Goal: Task Accomplishment & Management: Complete application form

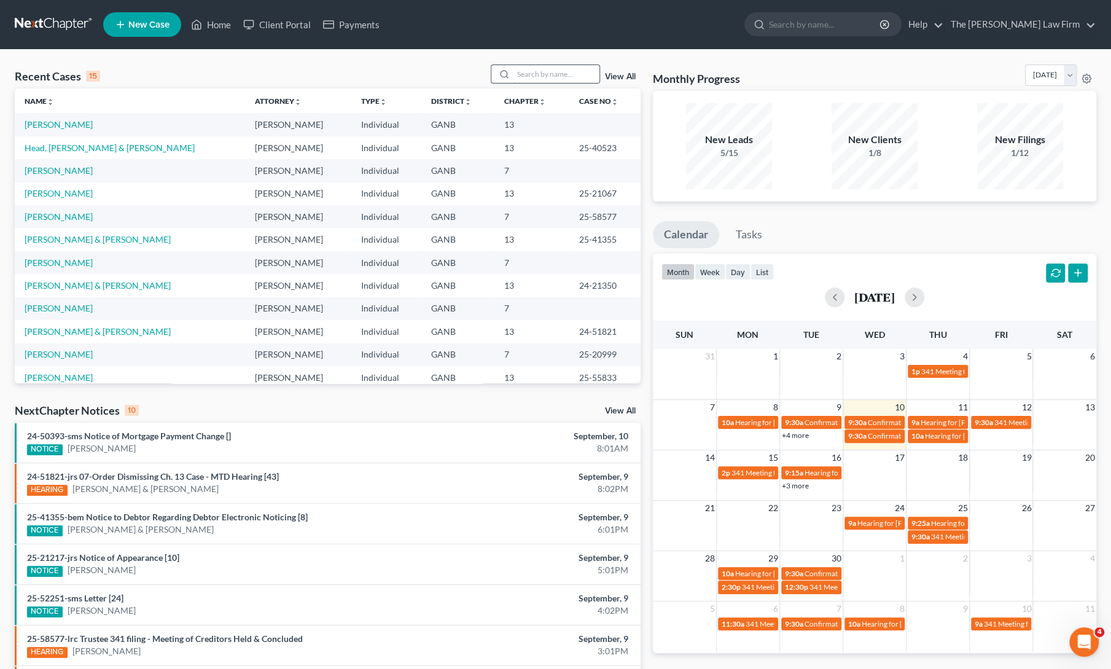
click at [538, 76] on input "search" at bounding box center [557, 74] width 86 height 18
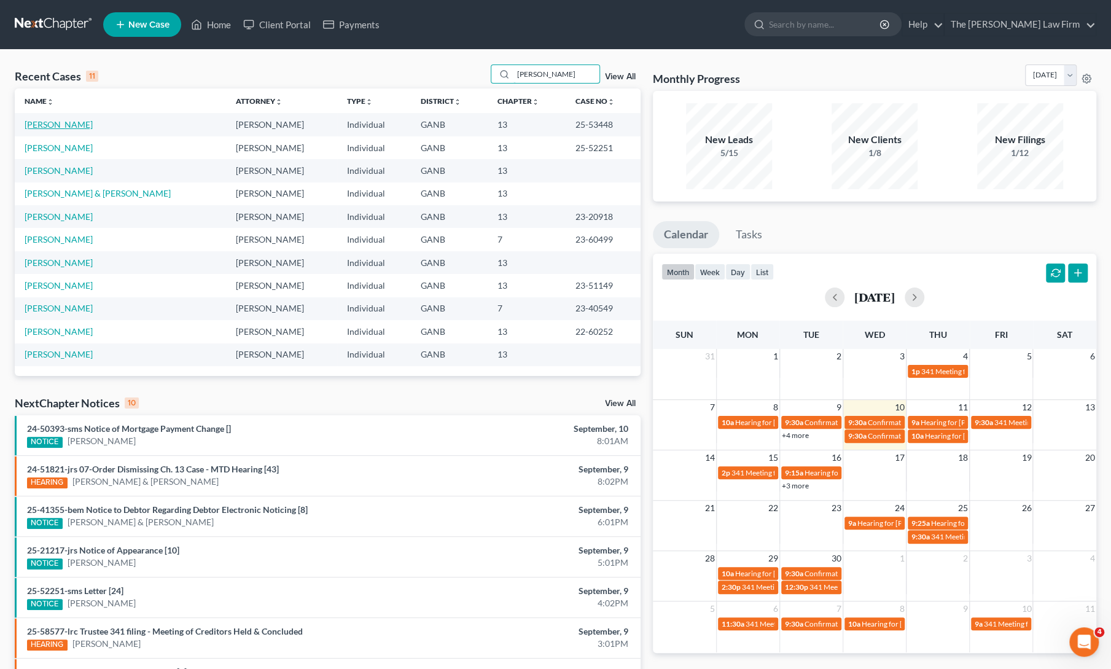
type input "[PERSON_NAME]"
click at [48, 126] on link "[PERSON_NAME]" at bounding box center [59, 124] width 68 height 10
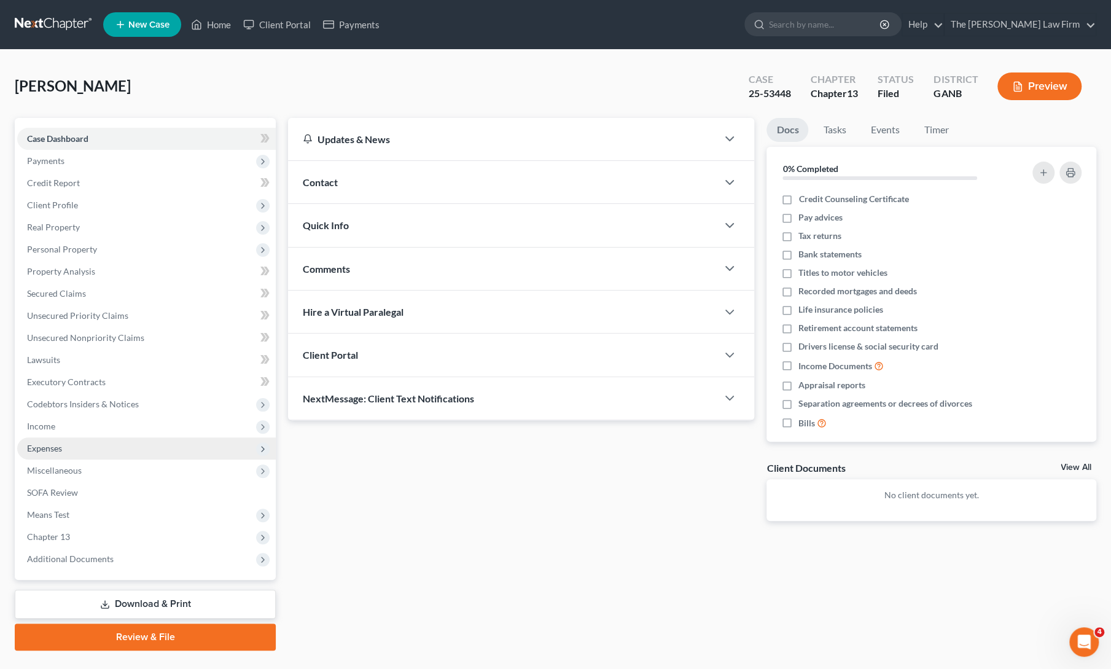
click at [49, 449] on span "Expenses" at bounding box center [44, 448] width 35 height 10
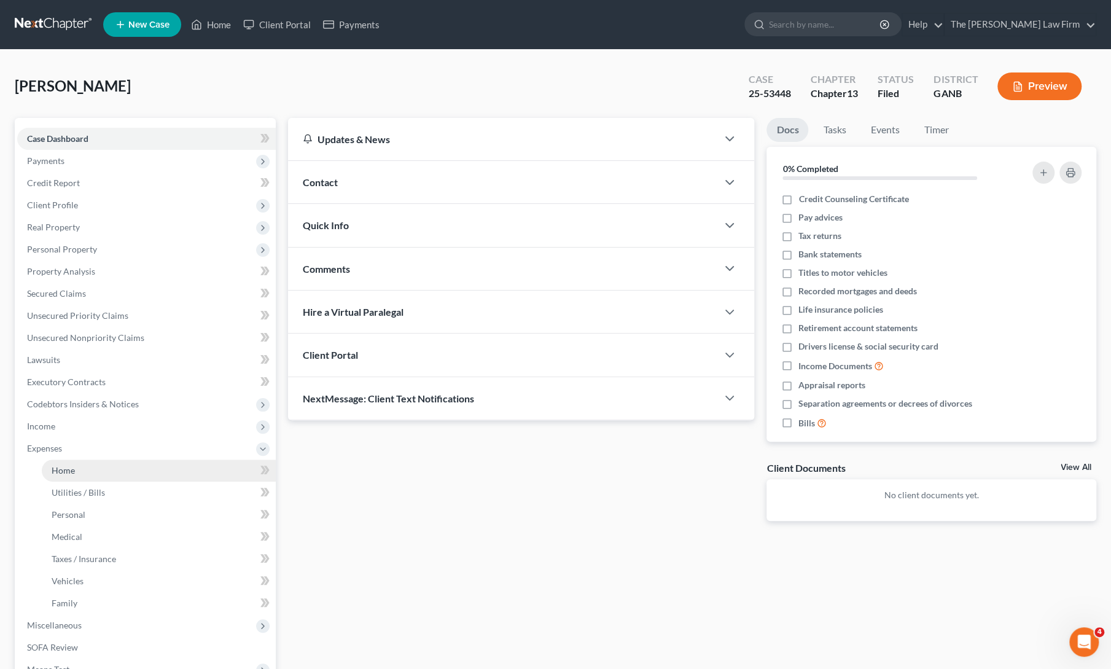
click at [69, 474] on span "Home" at bounding box center [63, 470] width 23 height 10
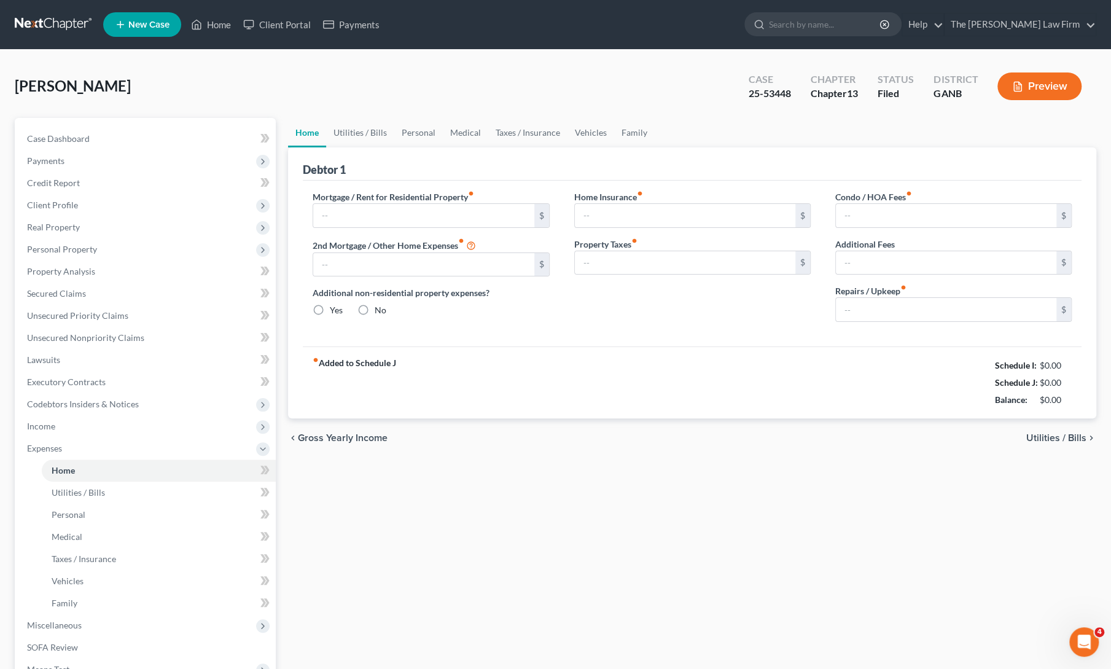
type input "1,037.00"
type input "0.00"
radio input "true"
type input "0.00"
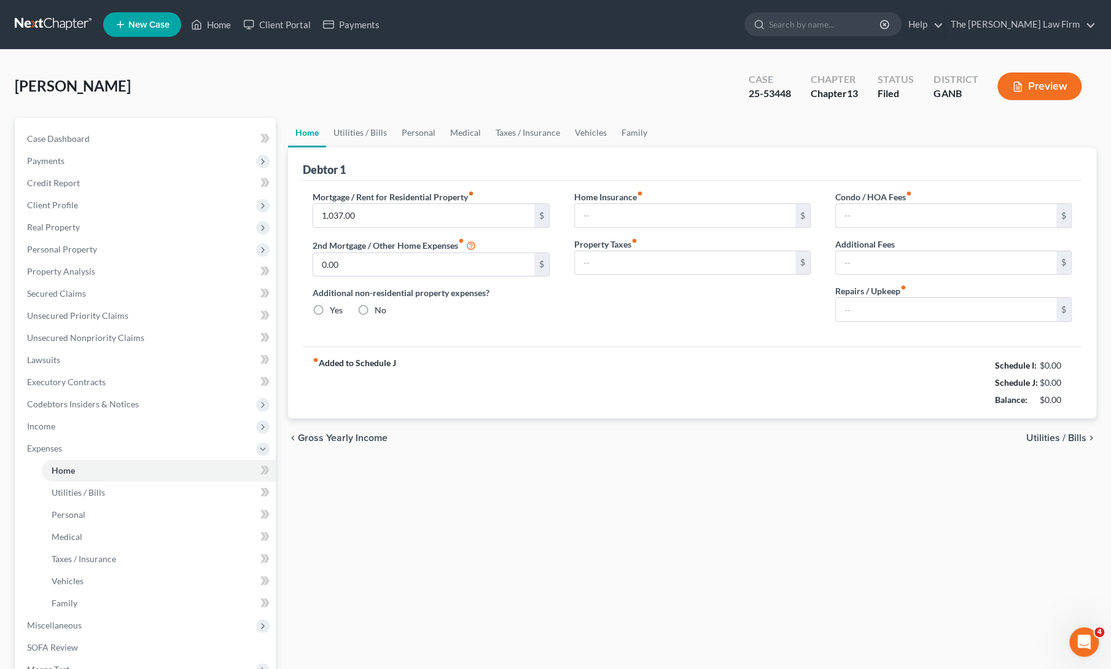
type input "0.00"
type input "25.00"
click at [37, 428] on span "Income" at bounding box center [41, 426] width 28 height 10
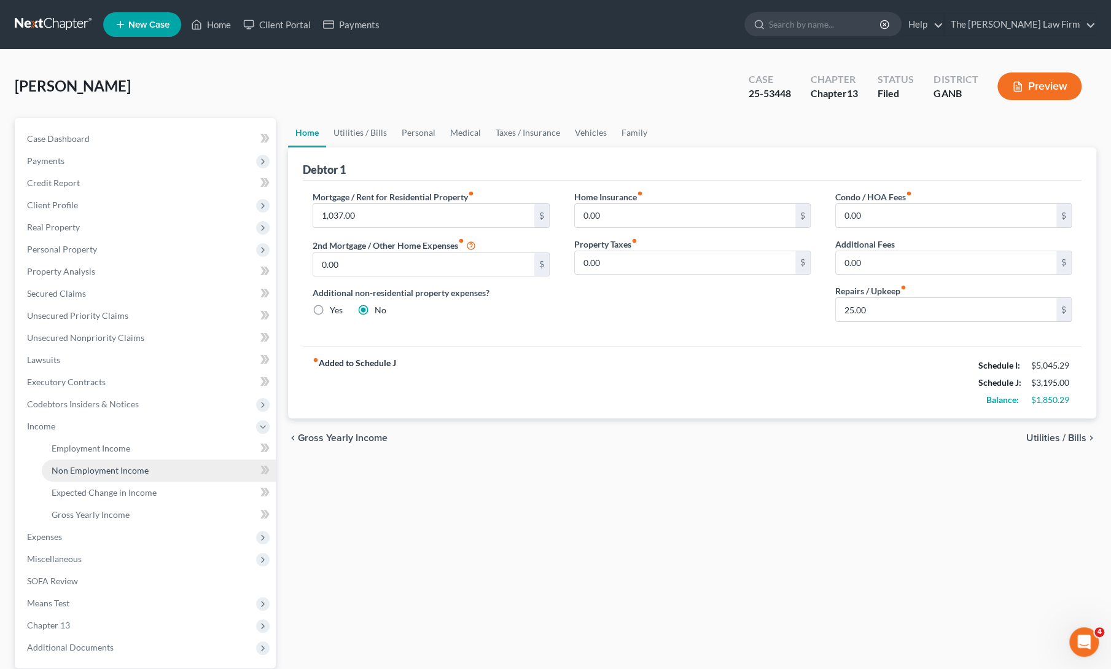
click at [60, 469] on span "Non Employment Income" at bounding box center [100, 470] width 97 height 10
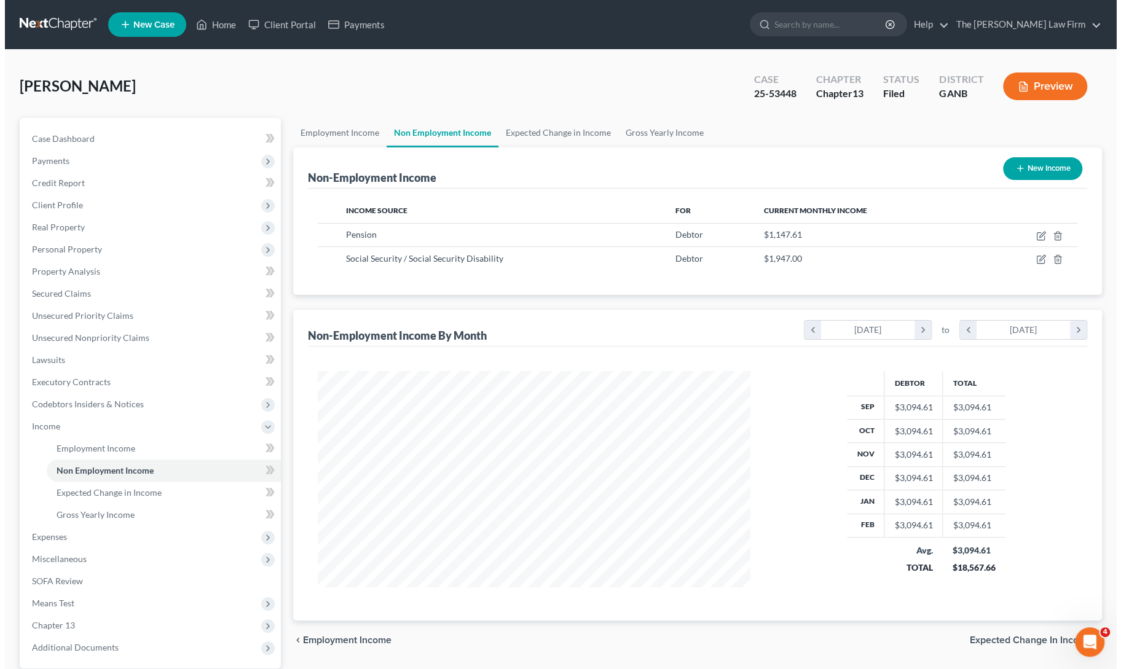
scroll to position [219, 457]
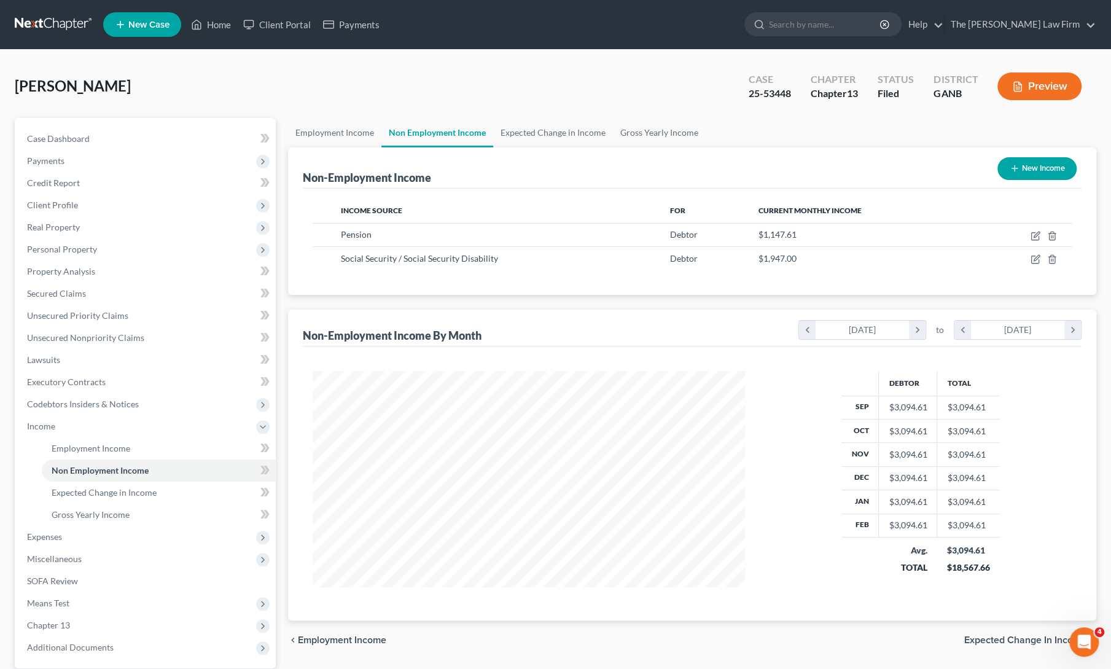
click at [1016, 165] on icon "button" at bounding box center [1015, 168] width 10 height 10
select select "0"
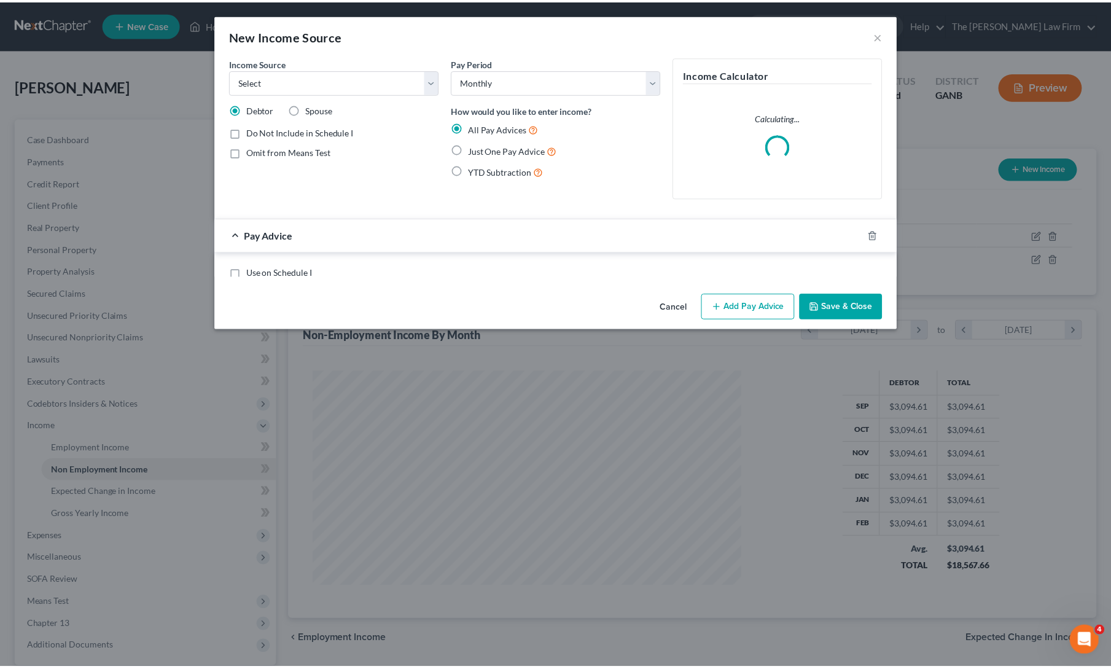
scroll to position [219, 461]
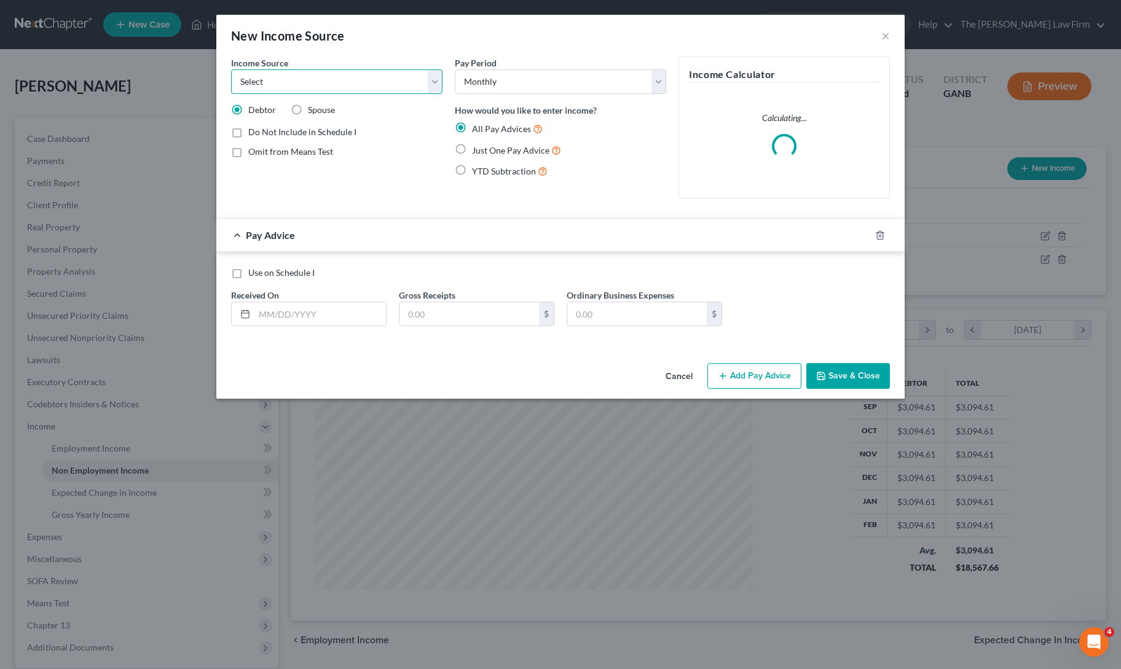
click at [345, 87] on select "Select Unemployment Disability (from employer) Pension Retirement Social Securi…" at bounding box center [336, 81] width 211 height 25
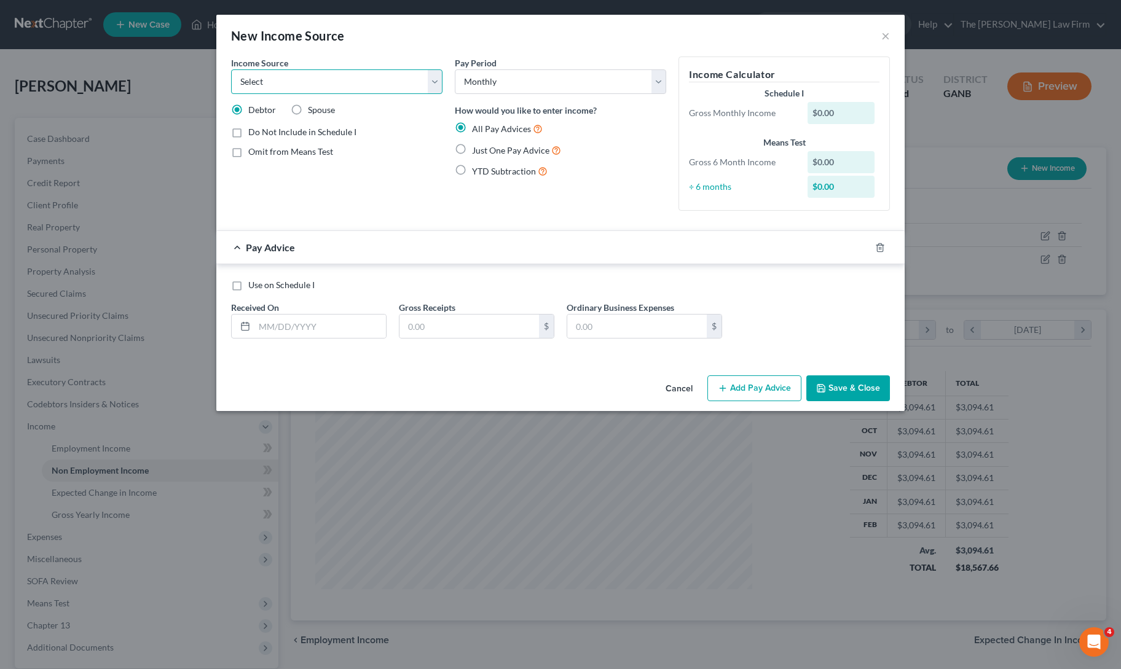
select select "4"
click at [231, 69] on select "Select Unemployment Disability (from employer) Pension Retirement Social Securi…" at bounding box center [336, 81] width 211 height 25
click at [472, 146] on label "Just One Pay Advice" at bounding box center [516, 150] width 89 height 14
click at [477, 146] on input "Just One Pay Advice" at bounding box center [481, 147] width 8 height 8
radio input "true"
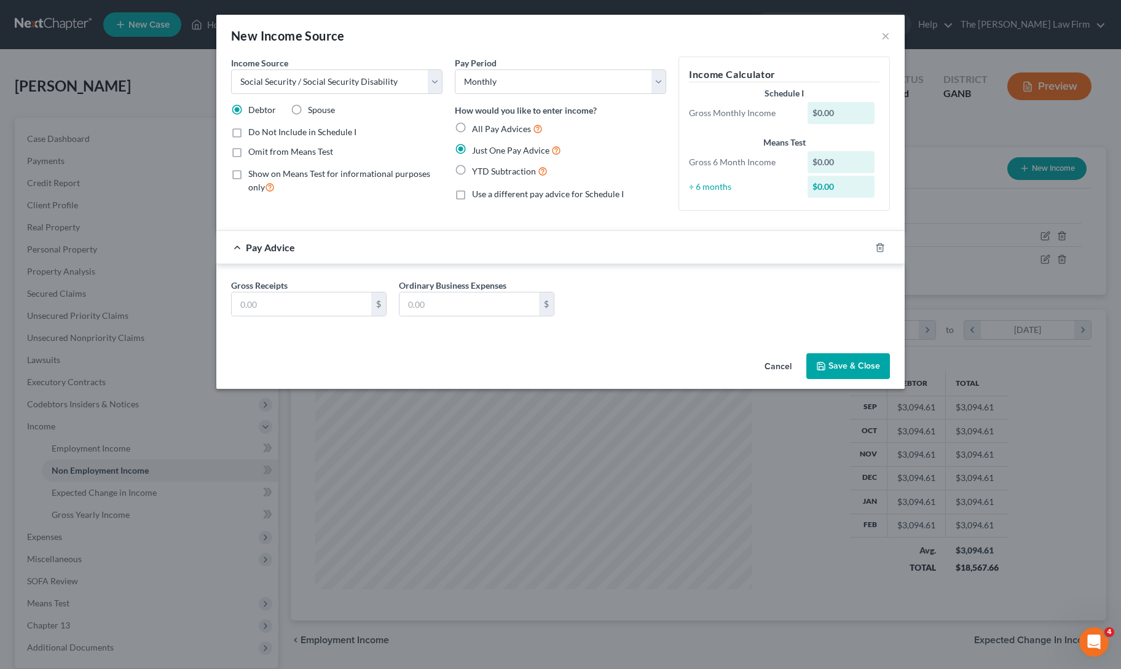
click at [248, 152] on label "Omit from Means Test" at bounding box center [290, 152] width 85 height 12
click at [253, 152] on input "Omit from Means Test" at bounding box center [257, 150] width 8 height 8
checkbox input "true"
click at [472, 127] on label "All Pay Advices" at bounding box center [507, 129] width 71 height 14
click at [477, 127] on input "All Pay Advices" at bounding box center [481, 126] width 8 height 8
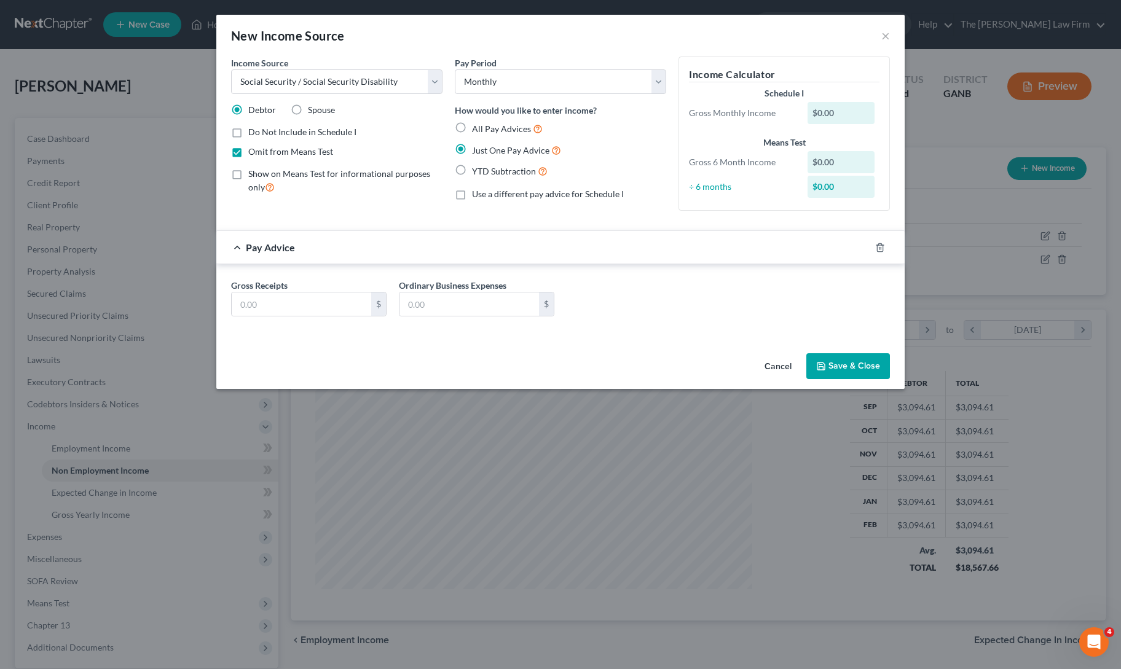
radio input "true"
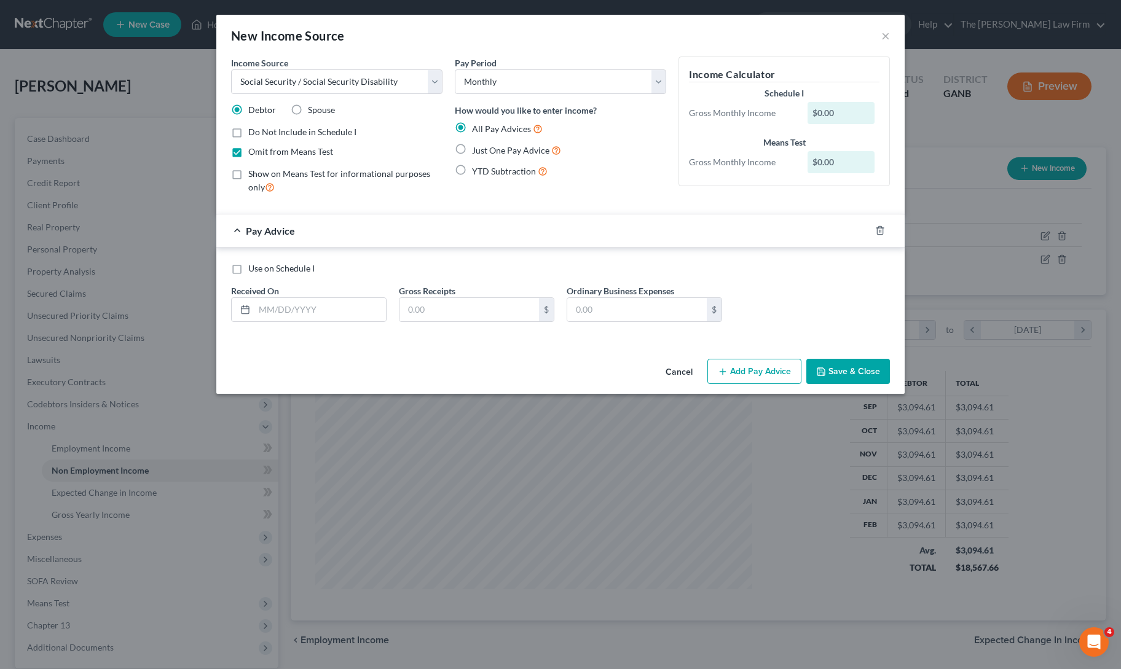
click at [248, 265] on label "Use on Schedule I" at bounding box center [281, 268] width 66 height 12
click at [253, 265] on input "Use on Schedule I" at bounding box center [257, 266] width 8 height 8
checkbox input "true"
click at [275, 308] on input "text" at bounding box center [319, 309] width 131 height 23
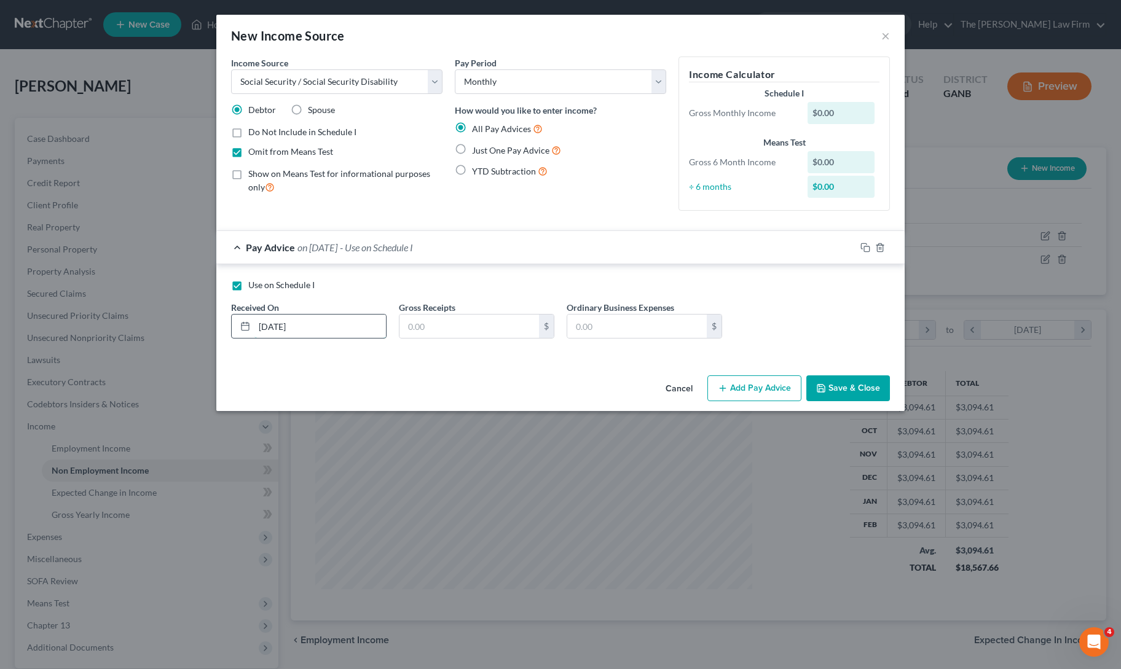
type input "[DATE]"
type input "1,100"
click at [356, 363] on div "Income Source * Select Unemployment Disability (from employer) Pension Retireme…" at bounding box center [560, 214] width 688 height 314
click at [833, 388] on button "Save & Close" at bounding box center [848, 388] width 84 height 26
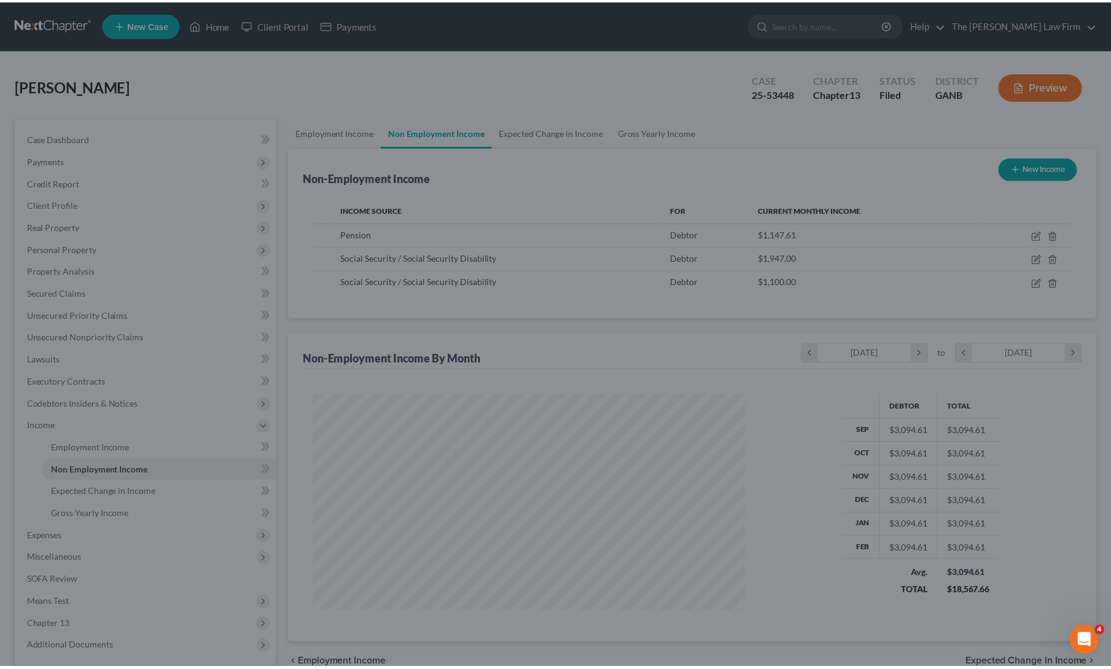
scroll to position [614165, 613926]
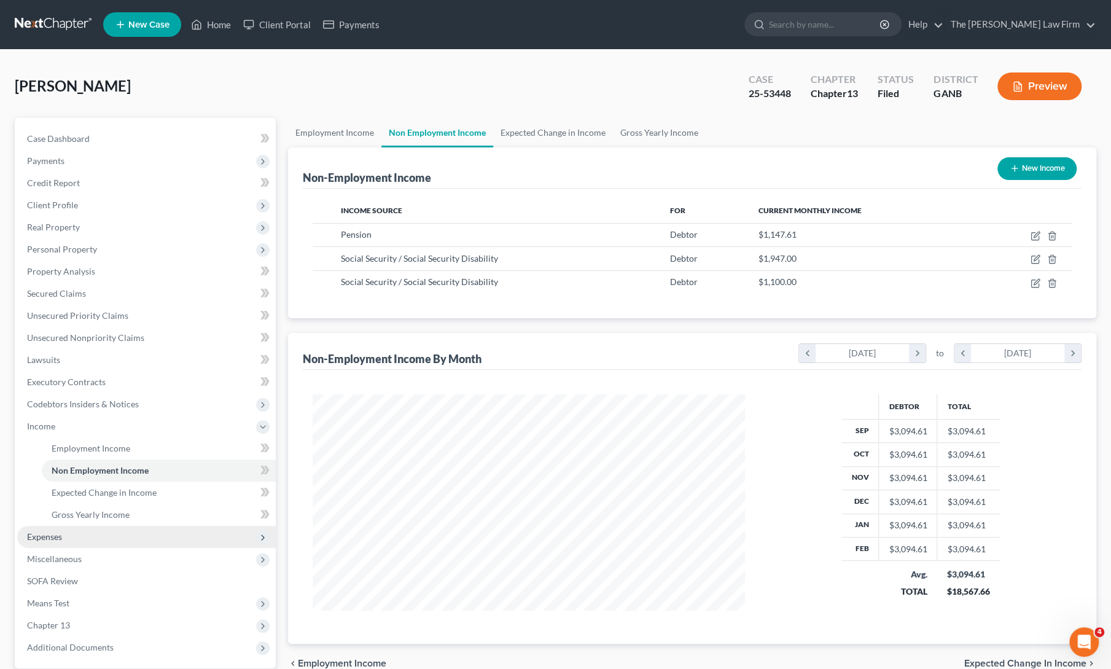
click at [33, 541] on span "Expenses" at bounding box center [44, 536] width 35 height 10
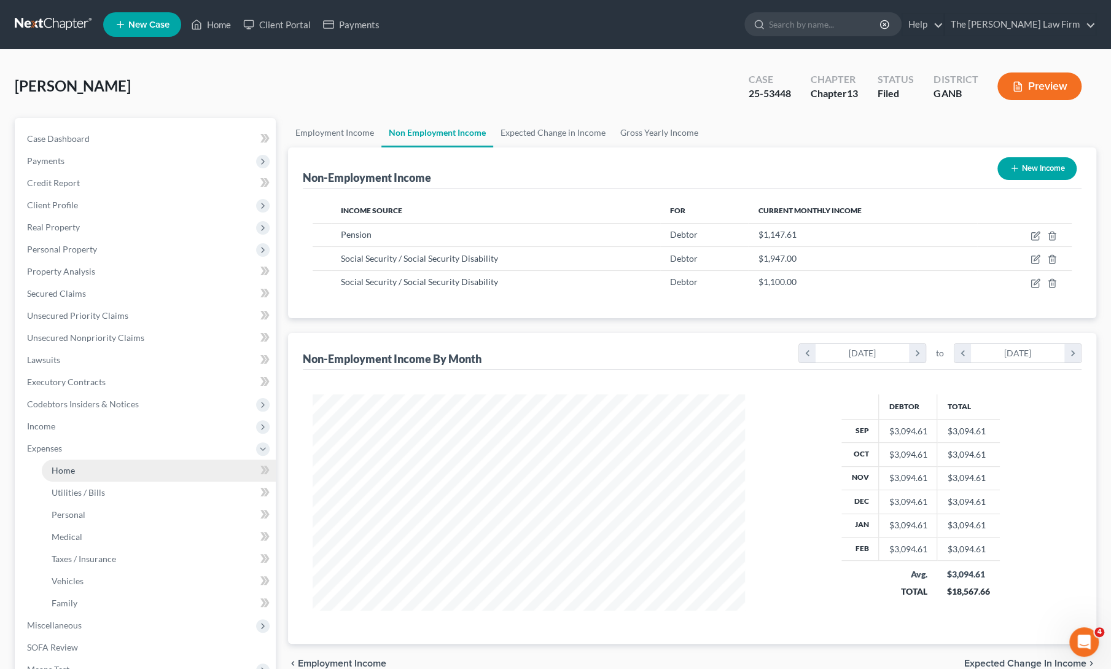
click at [68, 471] on span "Home" at bounding box center [63, 470] width 23 height 10
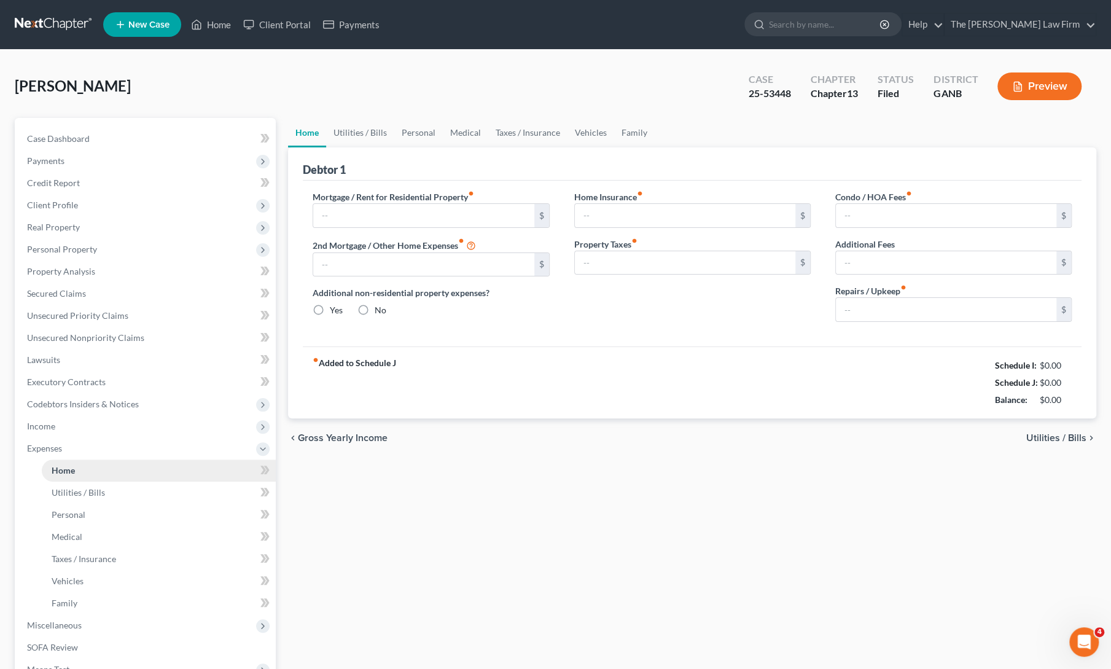
type input "1,037.00"
type input "0.00"
radio input "true"
type input "0.00"
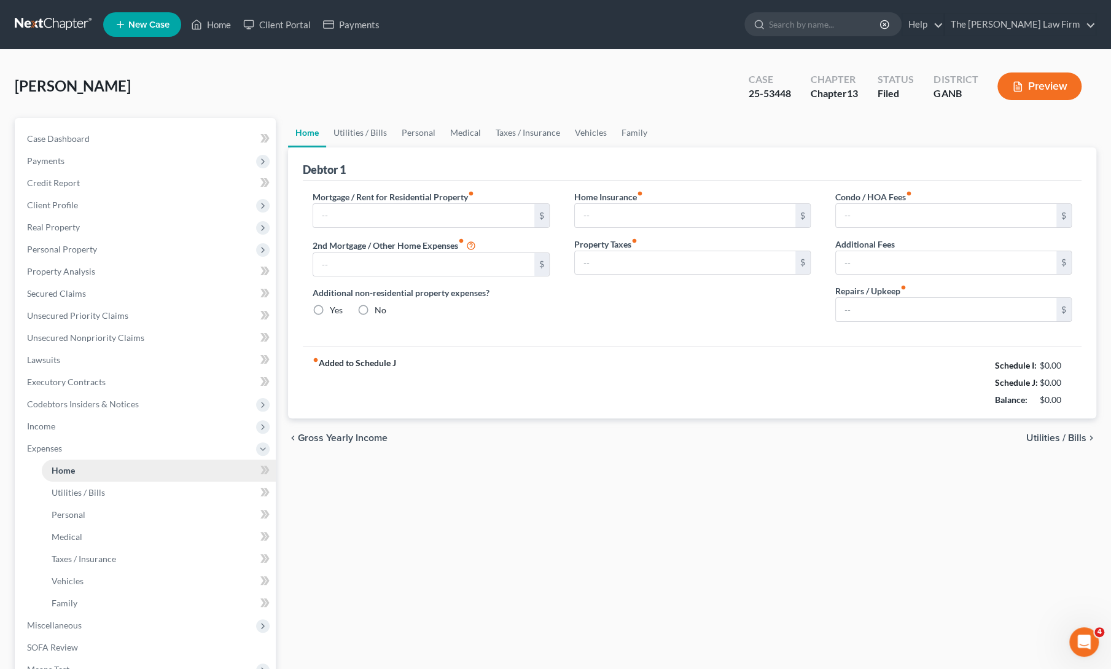
type input "0.00"
type input "25.00"
click at [361, 136] on link "Utilities / Bills" at bounding box center [360, 132] width 68 height 29
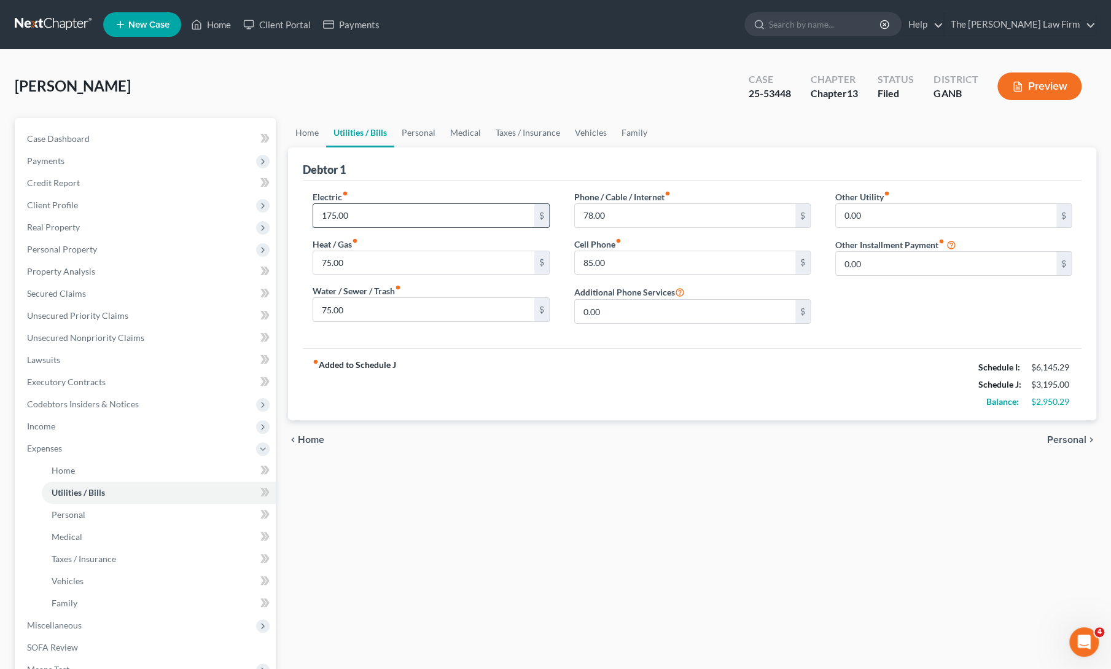
click at [358, 216] on input "175.00" at bounding box center [423, 215] width 221 height 23
type input "225"
type input "125"
type input "100"
type input "125"
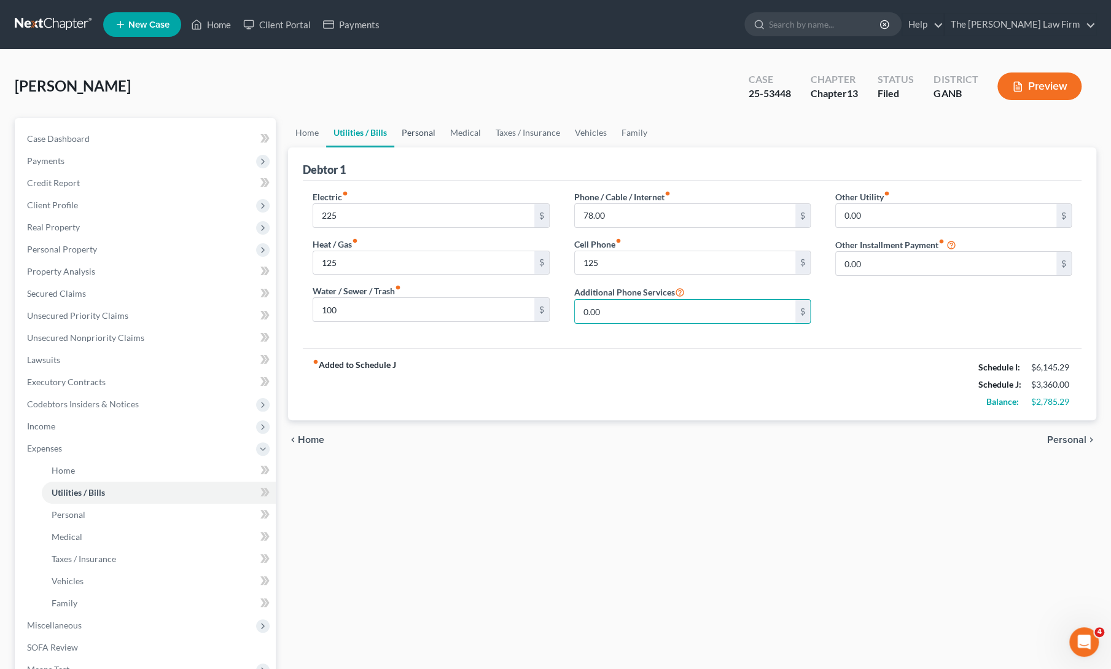
click at [428, 134] on link "Personal" at bounding box center [418, 132] width 49 height 29
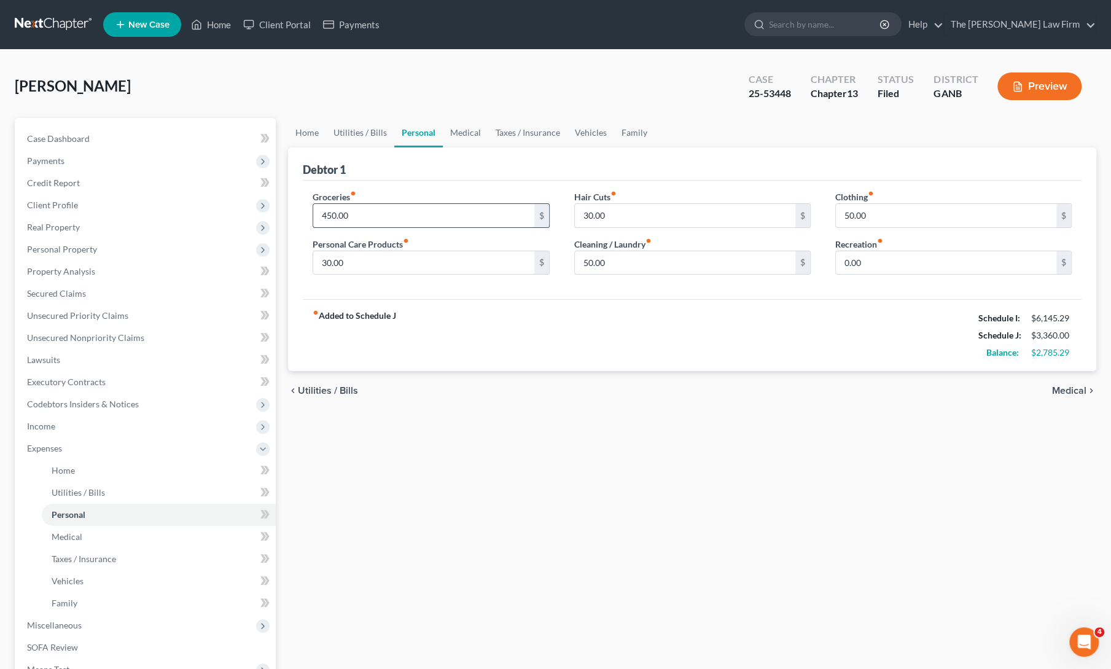
click at [367, 219] on input "450.00" at bounding box center [423, 215] width 221 height 23
type input "6"
click at [364, 217] on input "550" at bounding box center [423, 215] width 221 height 23
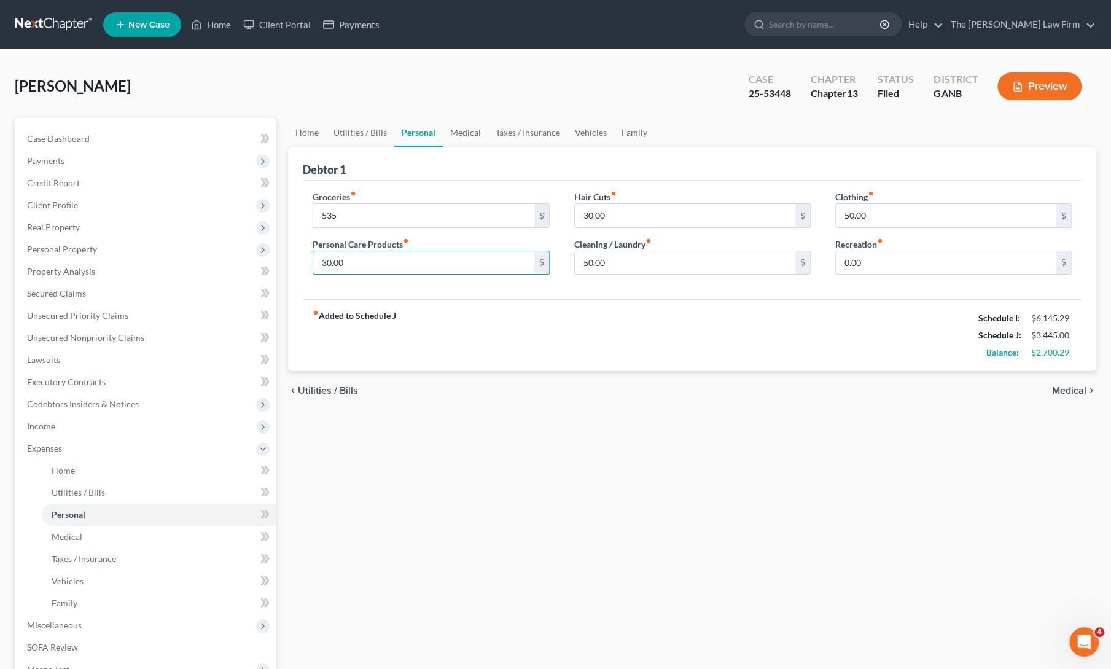
click at [472, 325] on div "fiber_manual_record Added to Schedule J Schedule I: $6,145.29 Schedule J: $3,44…" at bounding box center [692, 335] width 779 height 72
drag, startPoint x: 745, startPoint y: 91, endPoint x: 790, endPoint y: 90, distance: 44.9
click at [790, 90] on div "Case 25-53448" at bounding box center [770, 87] width 62 height 36
copy div "25-53448"
click at [769, 91] on div "25-53448" at bounding box center [770, 94] width 42 height 14
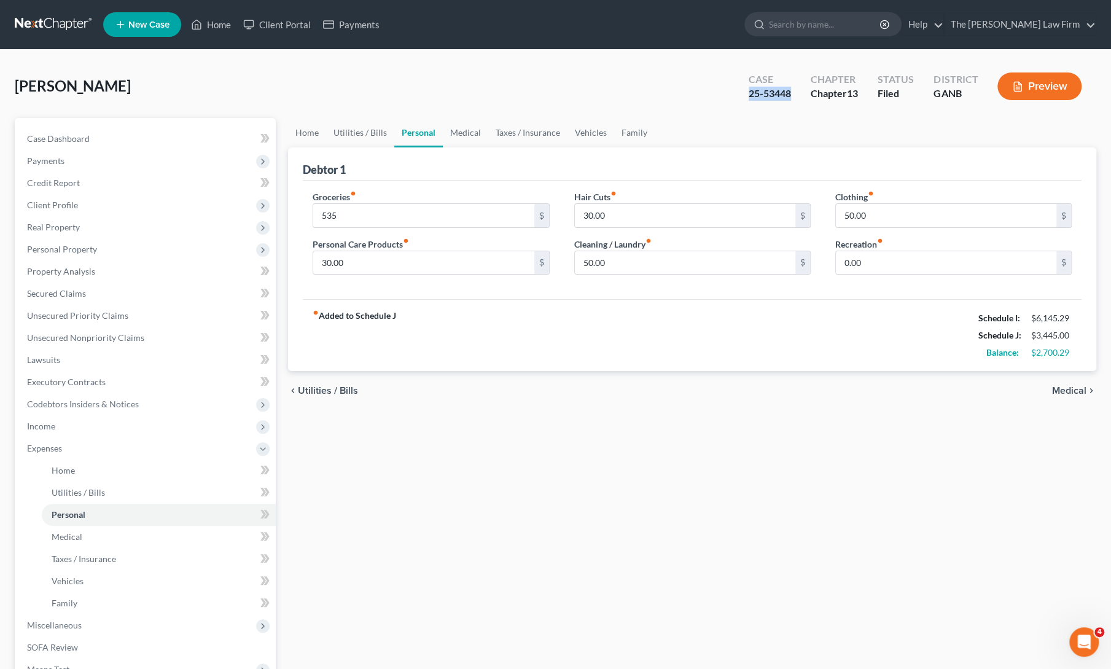
drag, startPoint x: 746, startPoint y: 90, endPoint x: 789, endPoint y: 92, distance: 43.0
click at [789, 92] on div "Case 25-53448" at bounding box center [770, 87] width 62 height 36
copy div "25-53448"
click at [445, 495] on div "Home Utilities / Bills Personal Medical Taxes / Insurance Vehicles Family Debto…" at bounding box center [692, 461] width 821 height 687
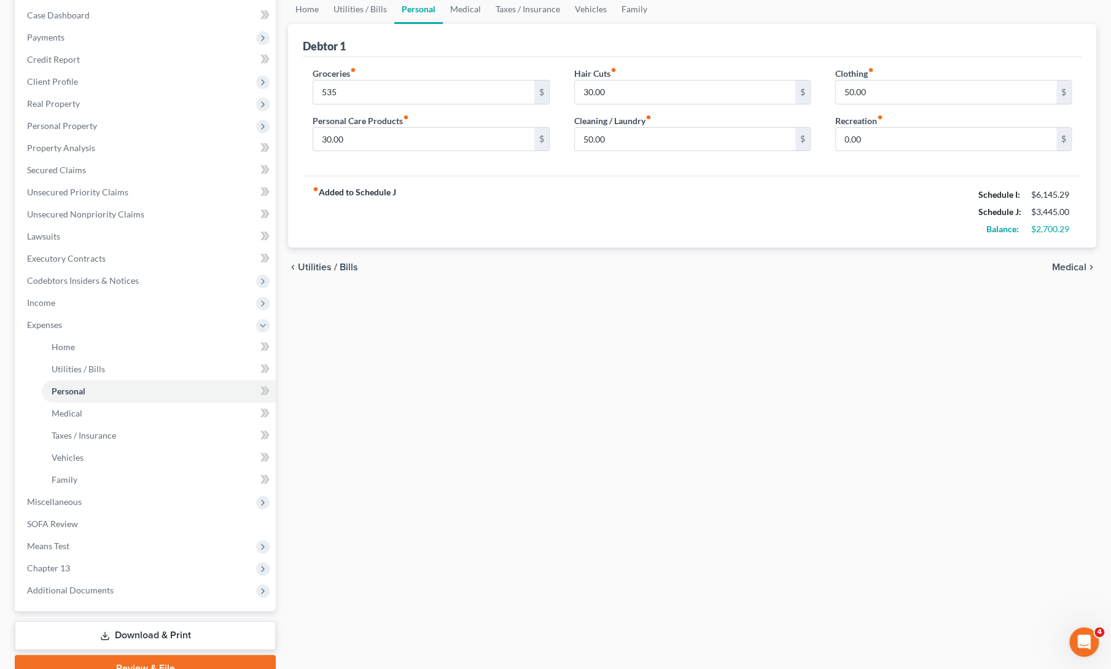
scroll to position [181, 0]
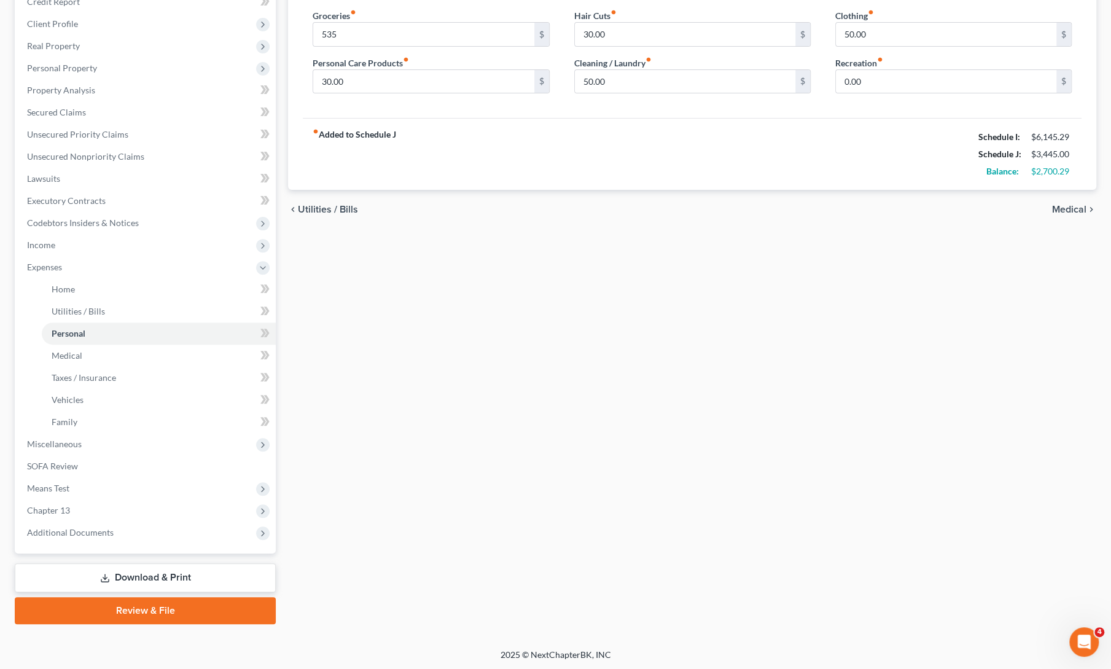
click at [138, 582] on link "Download & Print" at bounding box center [145, 577] width 261 height 29
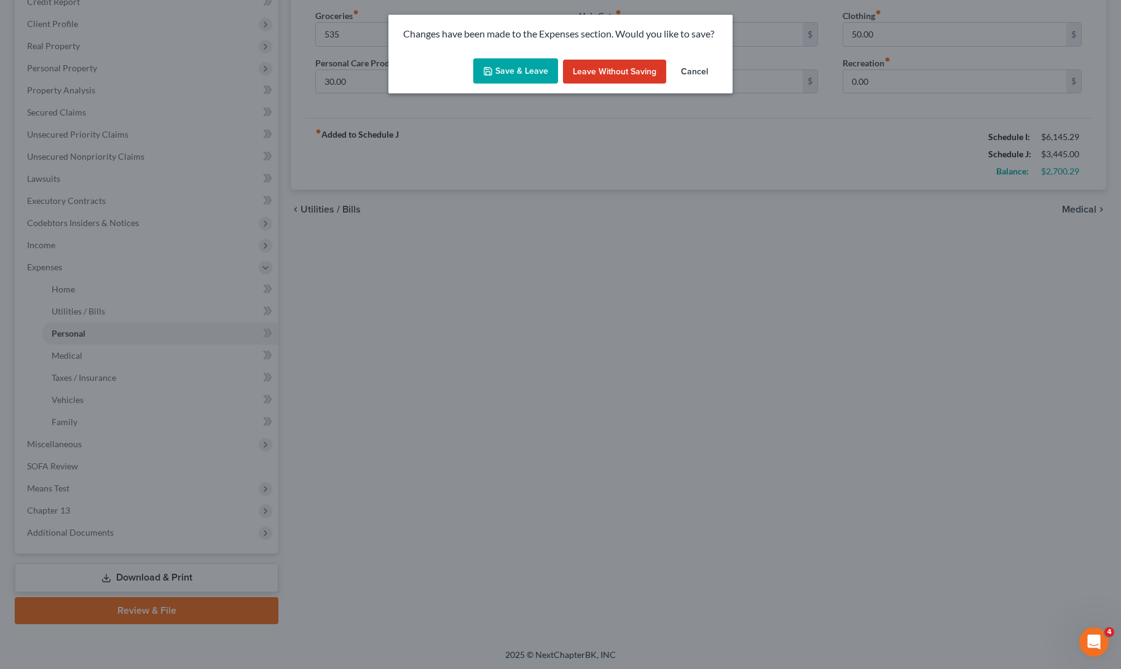
click at [514, 68] on button "Save & Leave" at bounding box center [515, 71] width 85 height 26
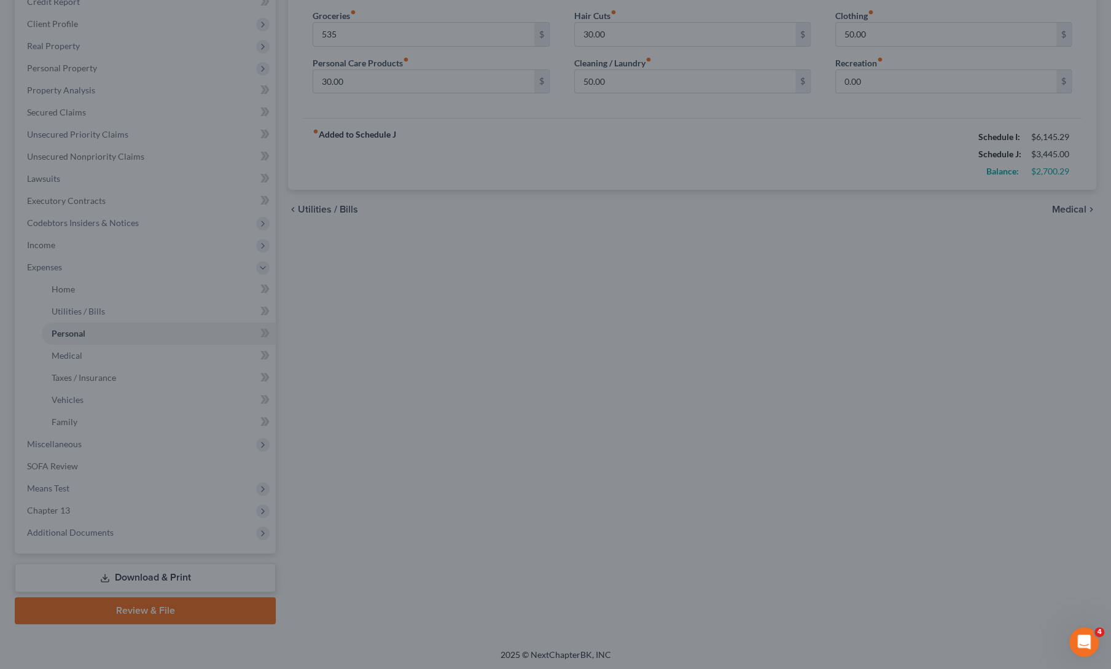
type input "535.00"
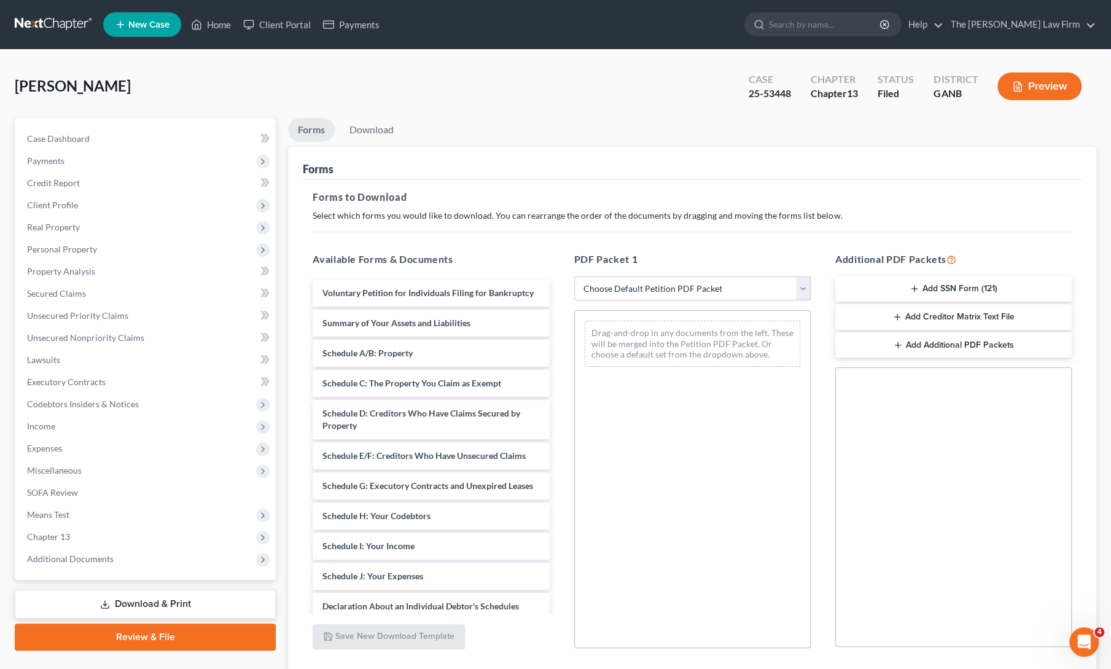
click at [659, 294] on select "Choose Default Petition PDF Packet Complete Bankruptcy Petition (all forms and …" at bounding box center [692, 288] width 237 height 25
select select "2"
click at [574, 276] on select "Choose Default Petition PDF Packet Complete Bankruptcy Petition (all forms and …" at bounding box center [692, 288] width 237 height 25
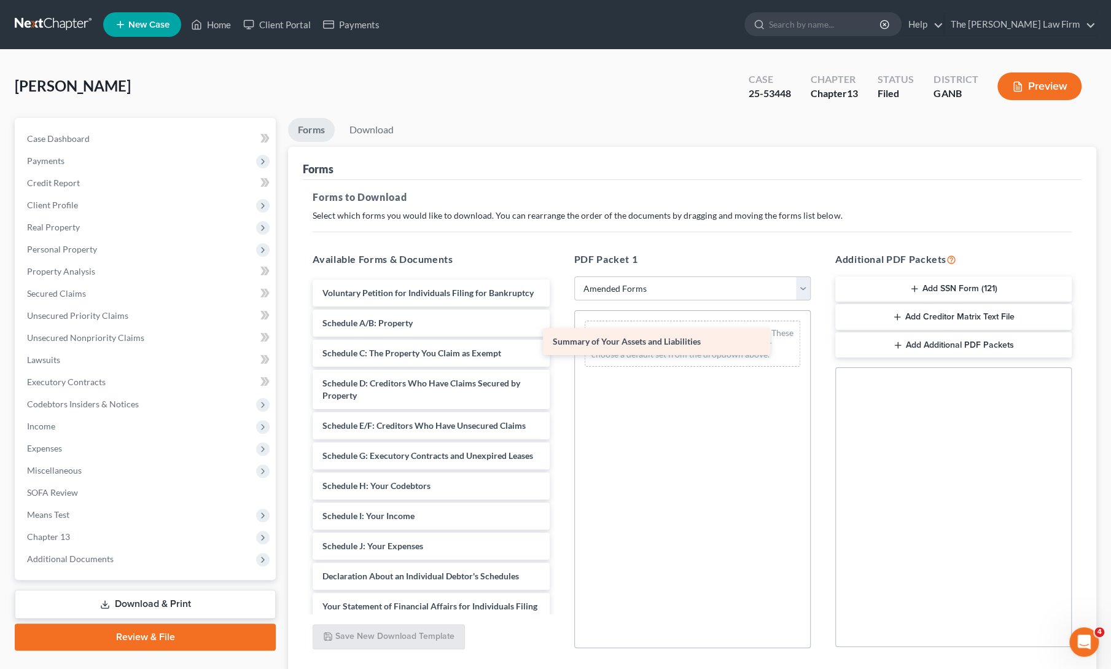
drag, startPoint x: 425, startPoint y: 332, endPoint x: 655, endPoint y: 339, distance: 230.5
click at [559, 339] on div "Summary of Your Assets and Liabilities Voluntary Petition for Individuals Filin…" at bounding box center [431, 537] width 256 height 515
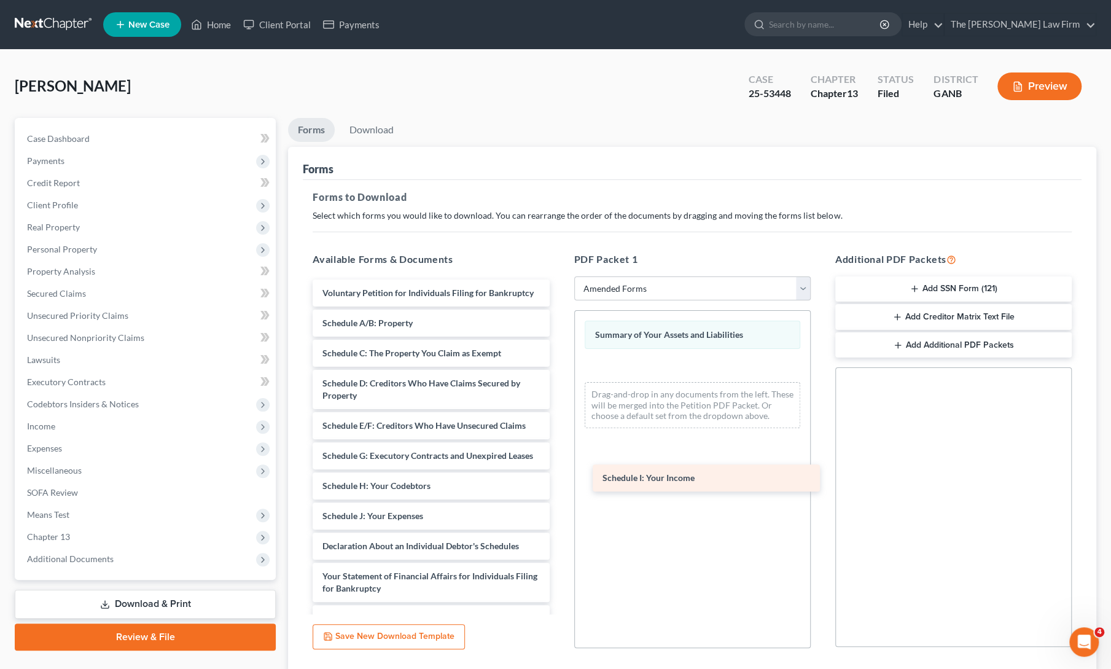
drag, startPoint x: 356, startPoint y: 544, endPoint x: 651, endPoint y: 479, distance: 302.0
click at [559, 479] on div "Schedule I: Your Income Voluntary Petition for Individuals Filing for Bankruptc…" at bounding box center [431, 522] width 256 height 485
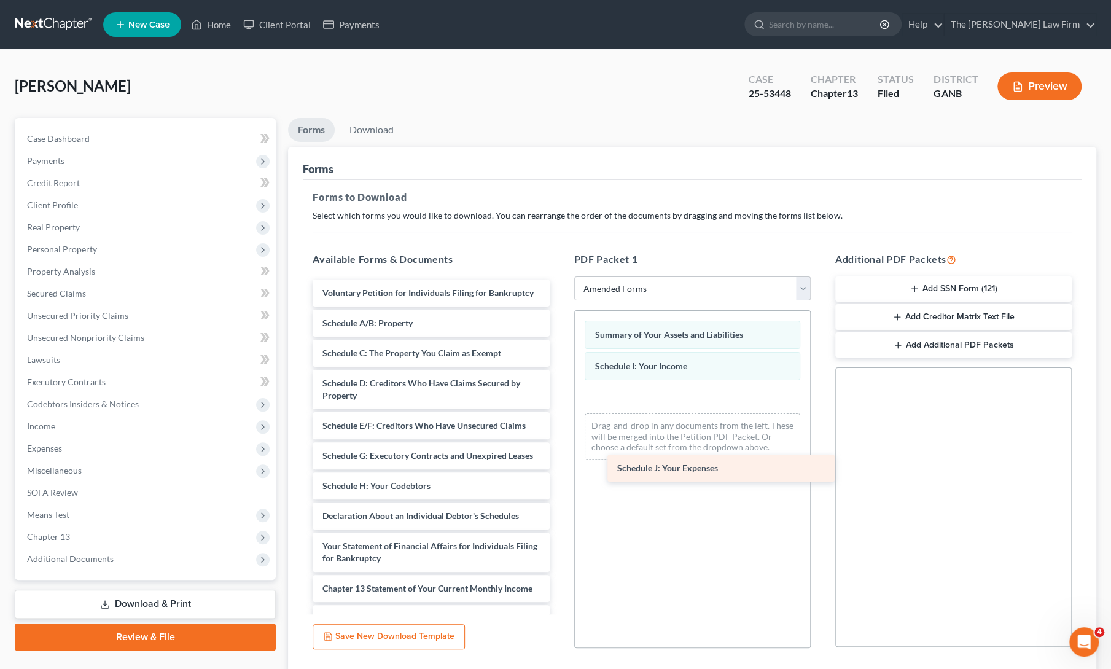
drag, startPoint x: 408, startPoint y: 541, endPoint x: 703, endPoint y: 468, distance: 303.8
click at [559, 468] on div "Schedule J: Your Expenses Voluntary Petition for Individuals Filing for Bankrup…" at bounding box center [431, 507] width 256 height 455
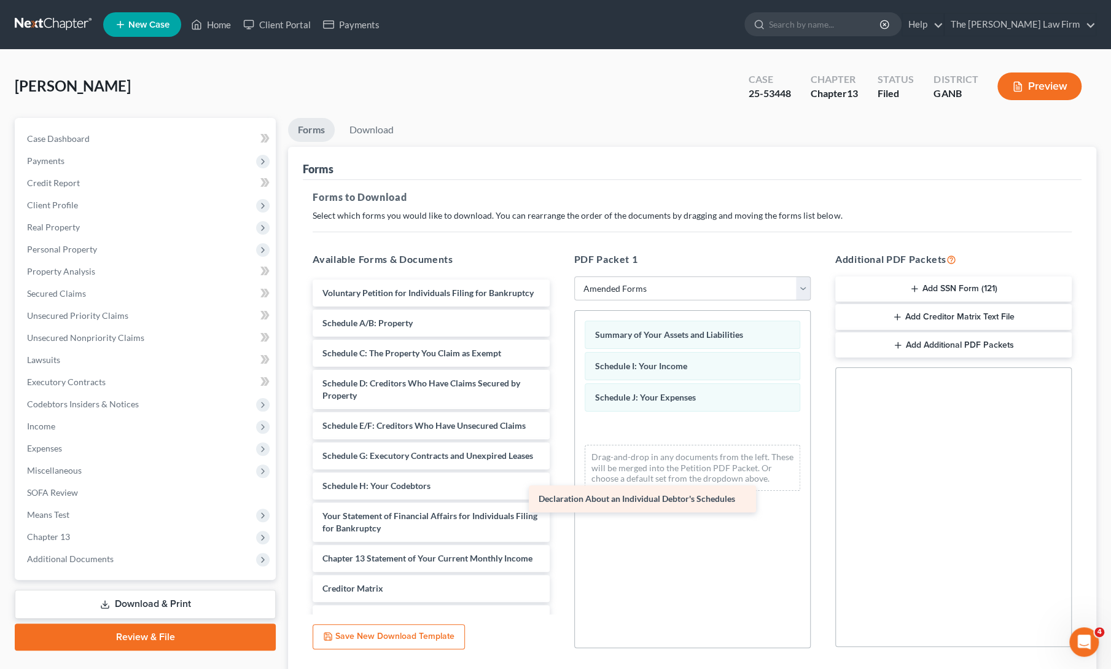
drag, startPoint x: 415, startPoint y: 539, endPoint x: 632, endPoint y: 498, distance: 220.6
click at [559, 498] on div "Declaration About an Individual Debtor's Schedules Voluntary Petition for Indiv…" at bounding box center [431, 492] width 256 height 425
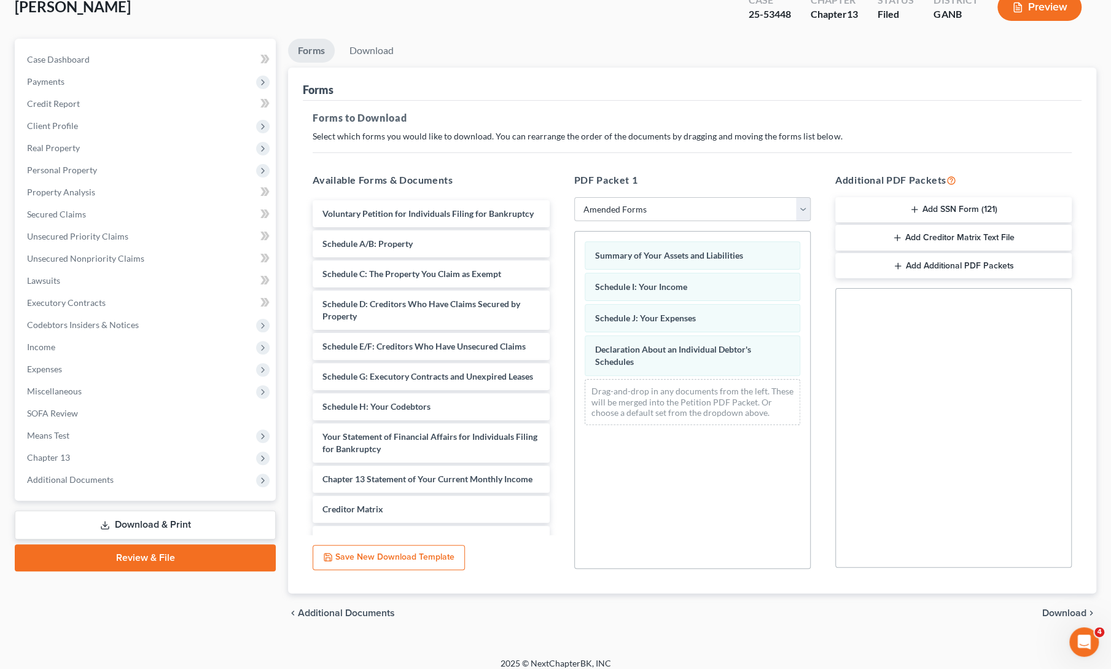
scroll to position [88, 0]
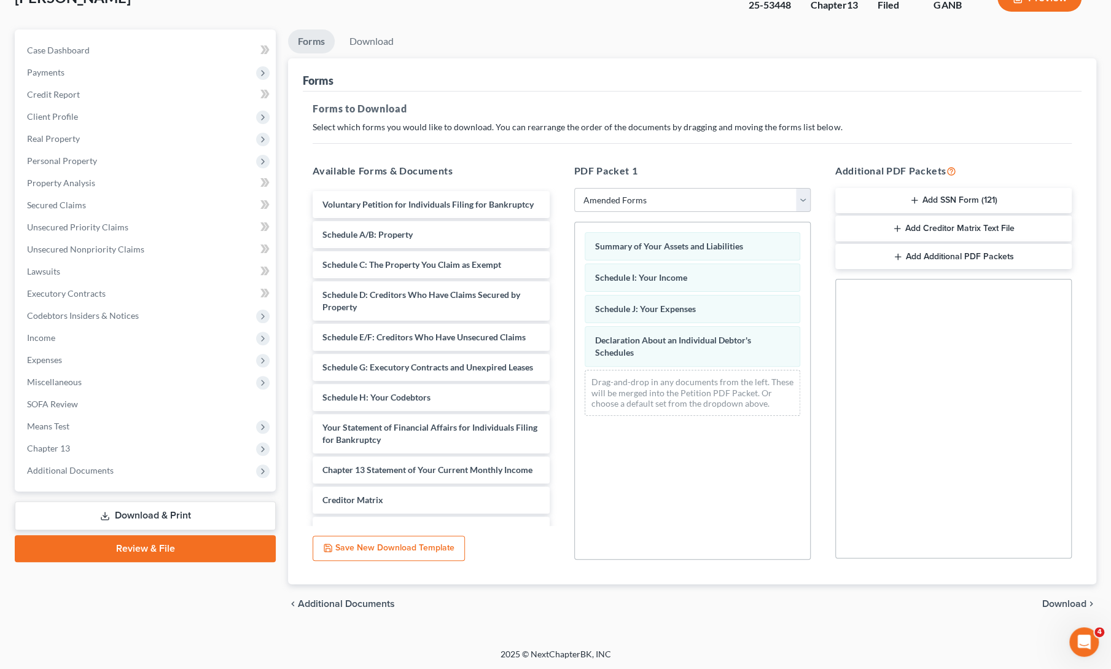
click at [1061, 600] on span "Download" at bounding box center [1065, 604] width 44 height 10
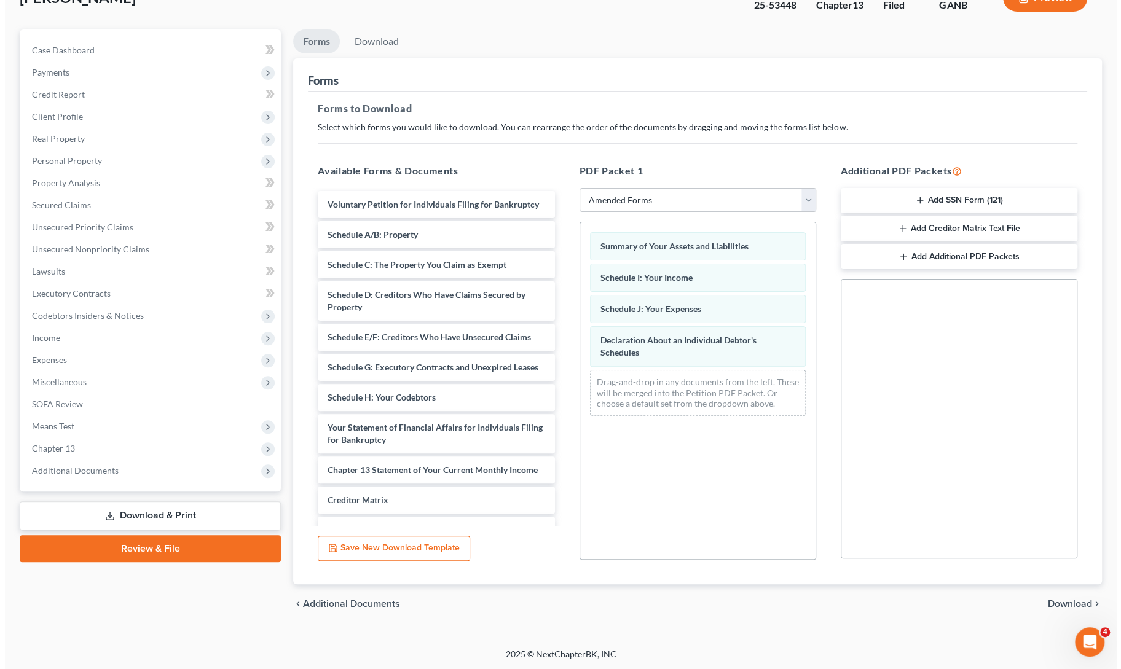
scroll to position [26, 0]
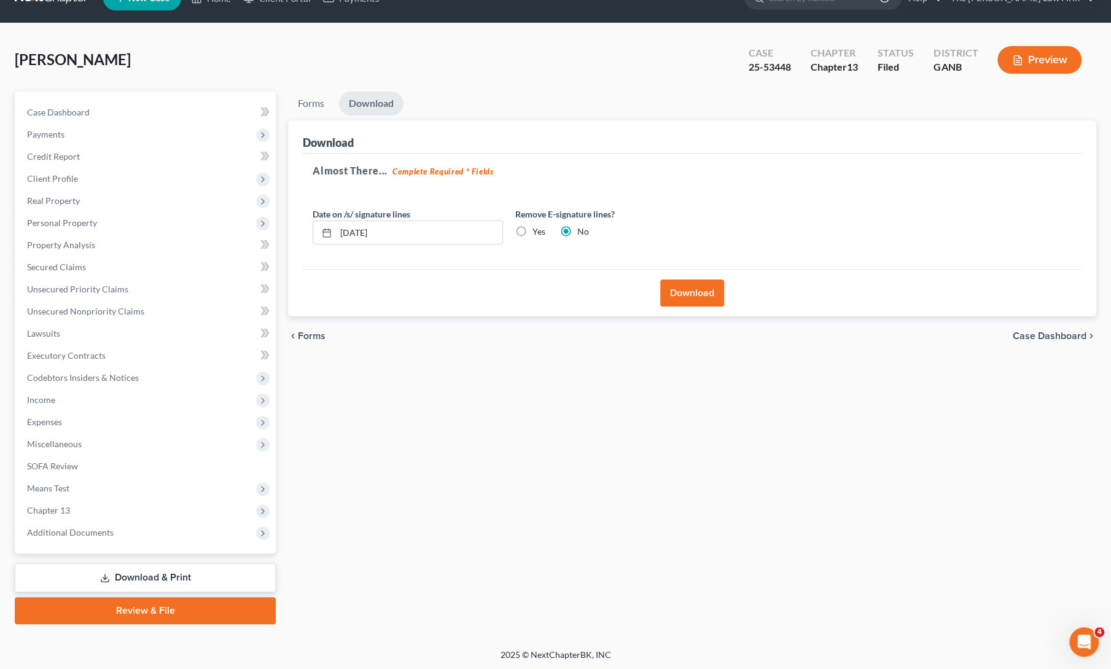
click at [678, 288] on button "Download" at bounding box center [692, 293] width 64 height 27
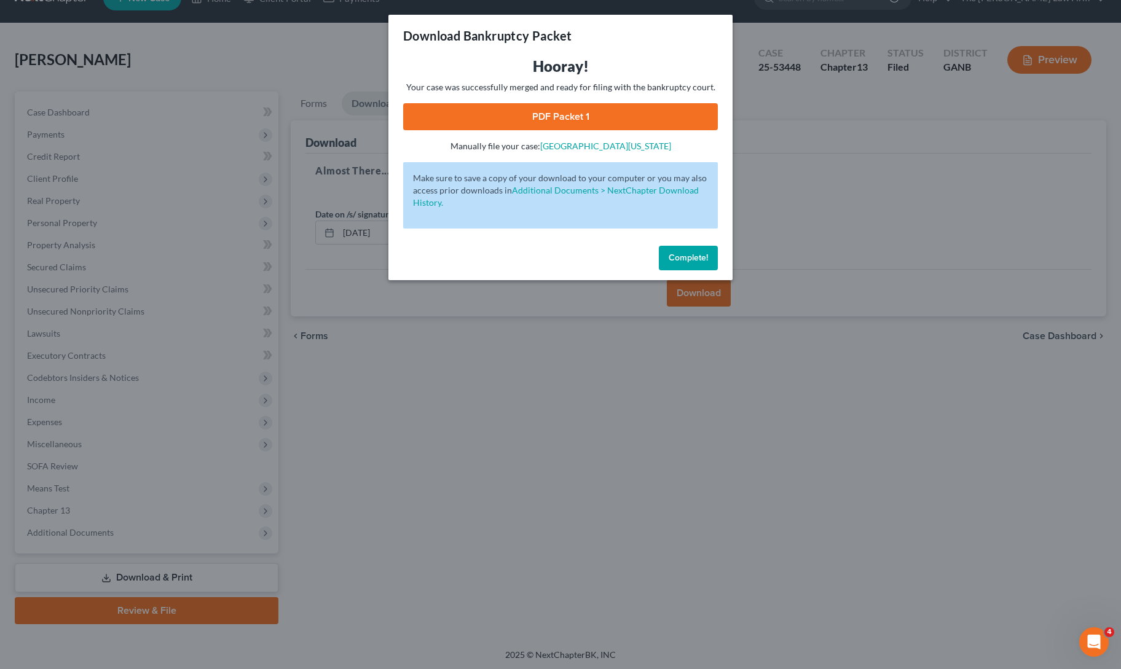
click at [572, 115] on link "PDF Packet 1" at bounding box center [560, 116] width 315 height 27
